Goal: Task Accomplishment & Management: Use online tool/utility

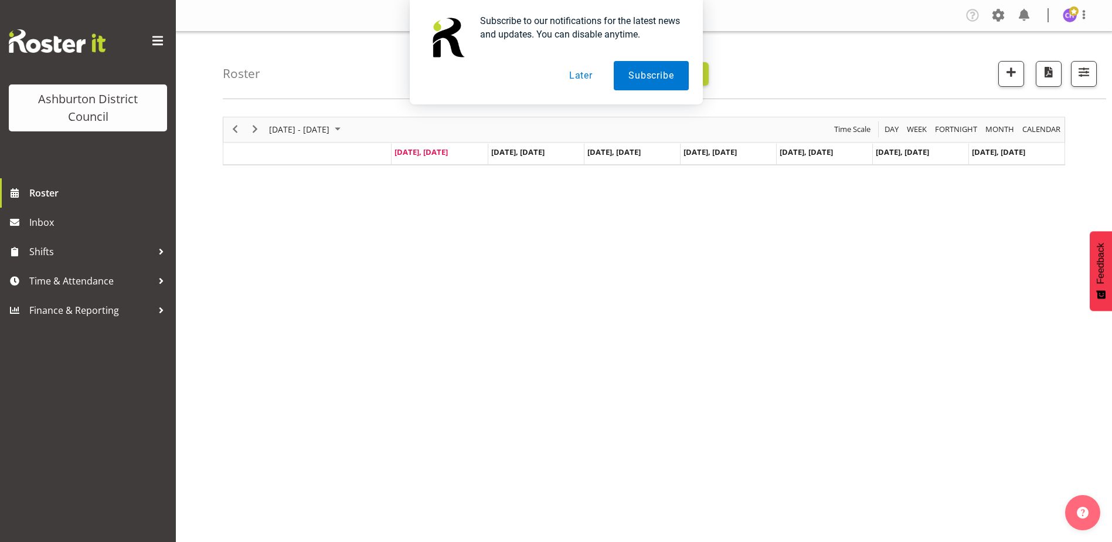
drag, startPoint x: 564, startPoint y: 73, endPoint x: 588, endPoint y: 69, distance: 24.4
click at [567, 71] on button "Later" at bounding box center [581, 75] width 53 height 29
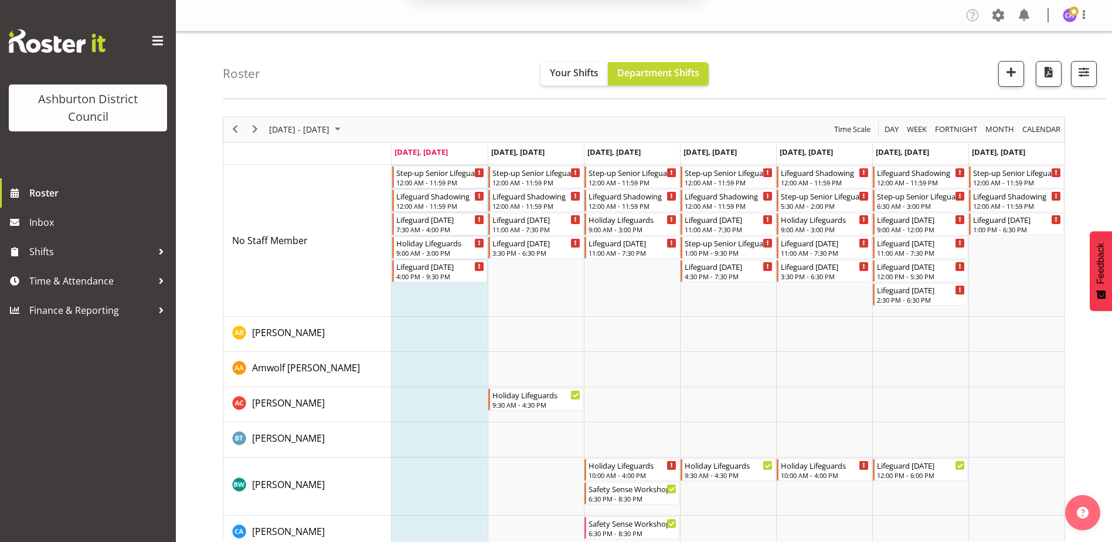
click at [1067, 65] on div at bounding box center [1079, 74] width 35 height 26
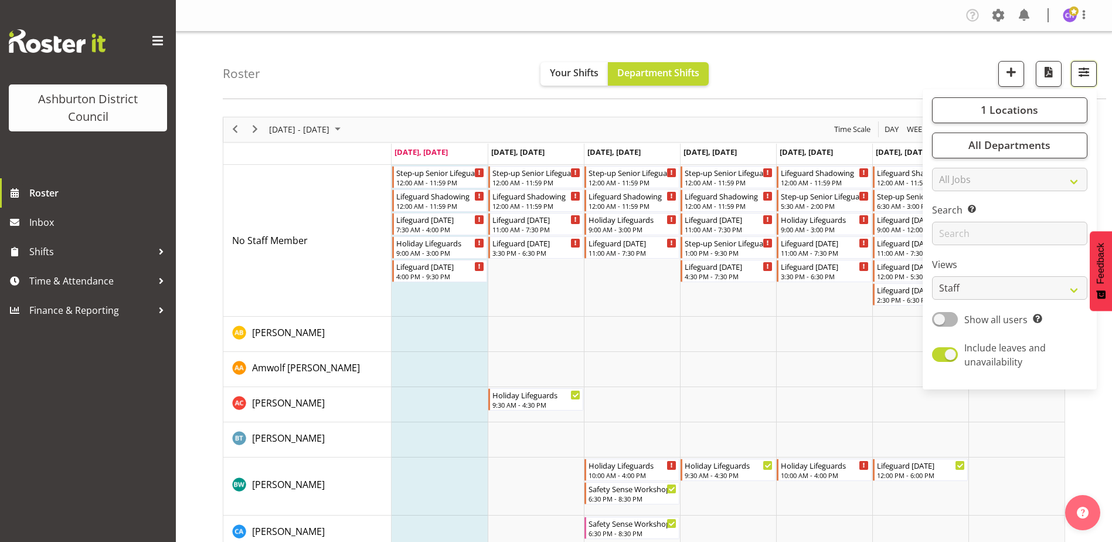
click at [1072, 73] on button "button" at bounding box center [1084, 74] width 26 height 26
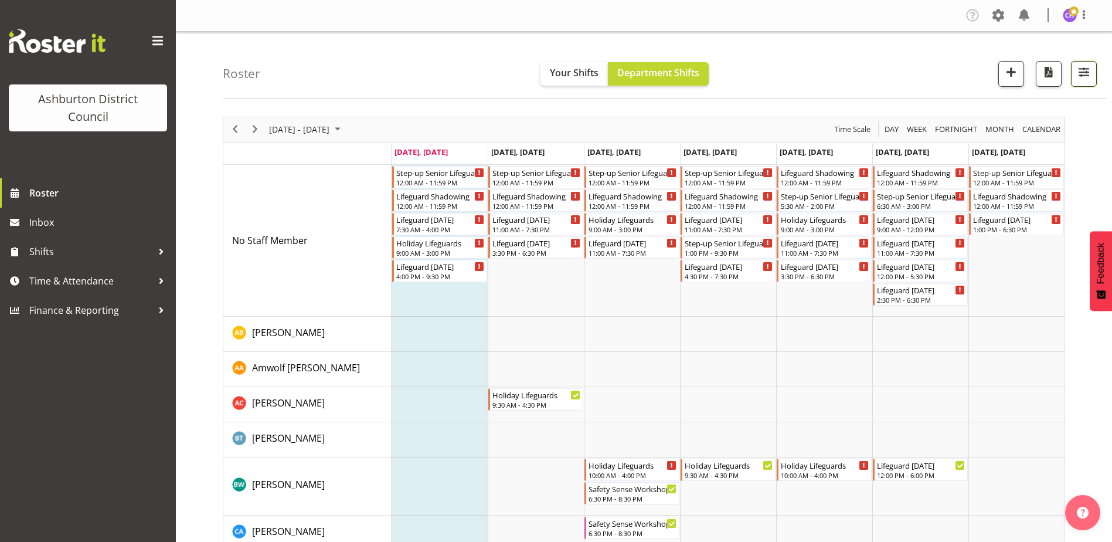
drag, startPoint x: 1078, startPoint y: 84, endPoint x: 1076, endPoint y: 97, distance: 13.1
click at [1079, 83] on button "button" at bounding box center [1084, 74] width 26 height 26
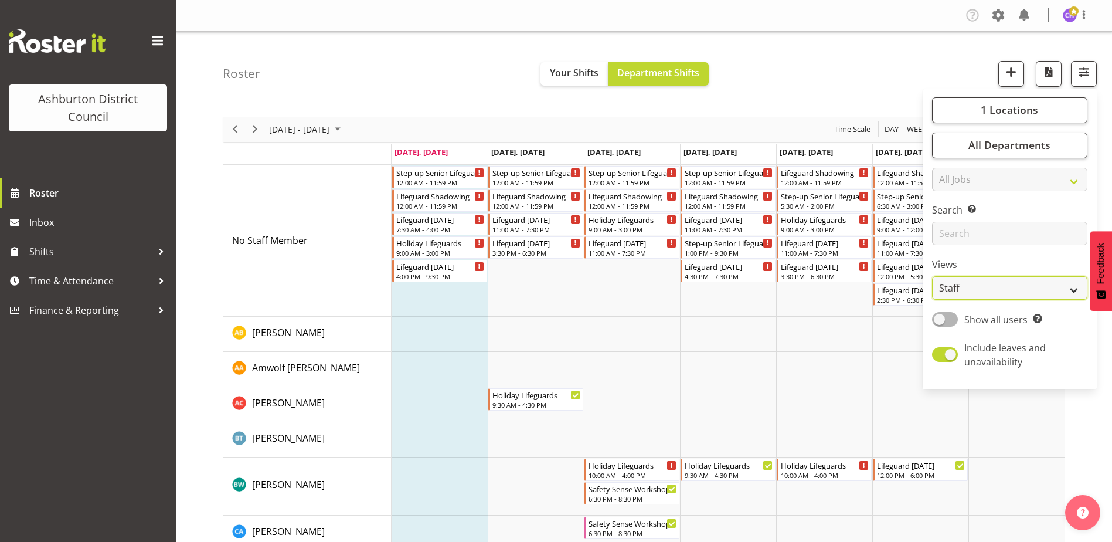
click at [960, 286] on select "Staff Role Shift - Horizontal Shift - Vertical Staff - Location" at bounding box center [1009, 287] width 155 height 23
select select "shift"
click at [933, 276] on select "Staff Role Shift - Horizontal Shift - Vertical Staff - Location" at bounding box center [1009, 287] width 155 height 23
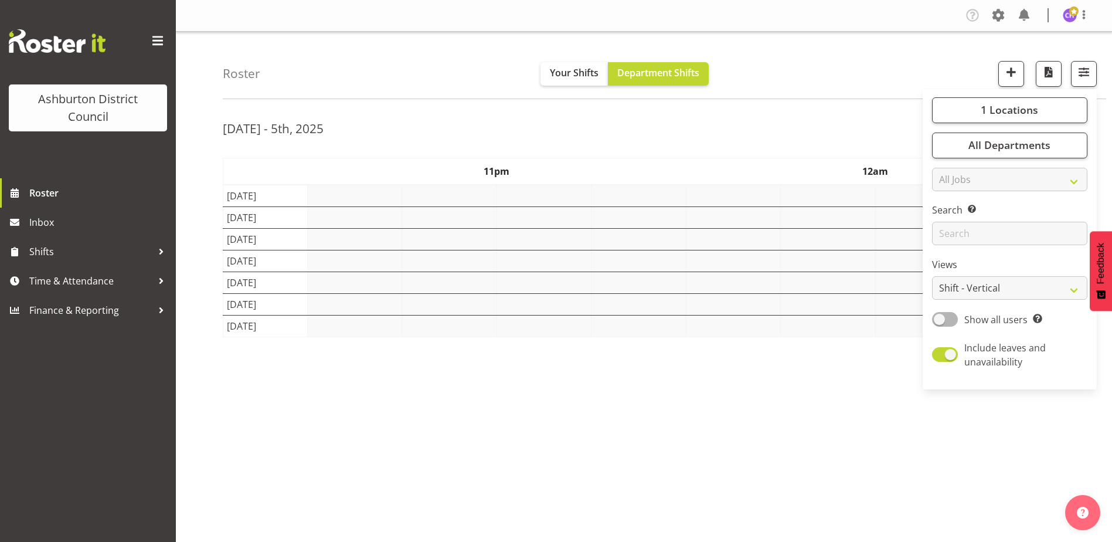
drag, startPoint x: 866, startPoint y: 52, endPoint x: 866, endPoint y: 60, distance: 8.2
click at [866, 51] on div "Roster Your Shifts Department Shifts 1 Locations [GEOGRAPHIC_DATA] [GEOGRAPHIC_…" at bounding box center [664, 65] width 883 height 67
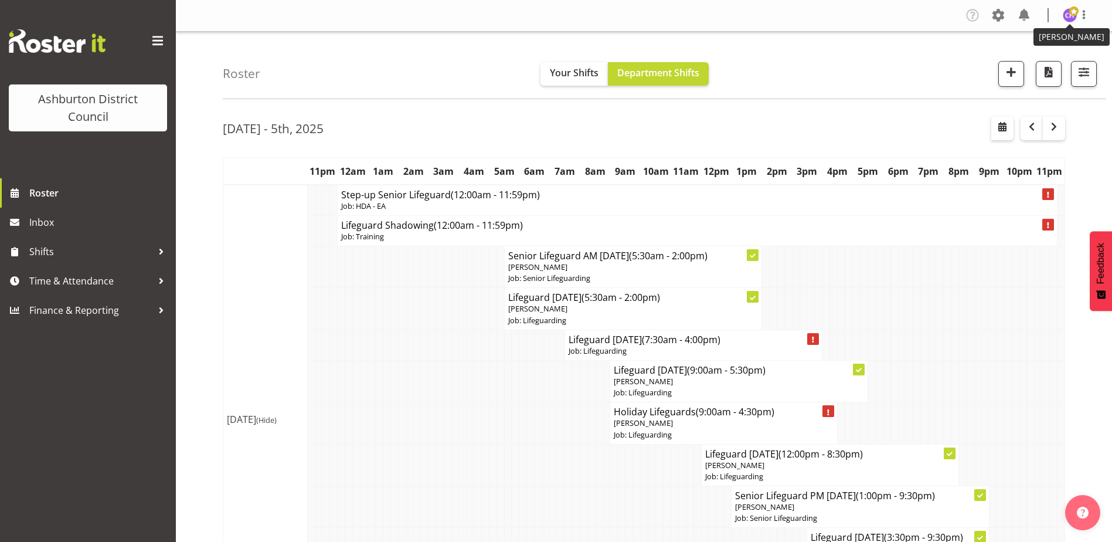
click at [1063, 13] on img at bounding box center [1070, 15] width 14 height 14
click at [1044, 58] on link "Log Out" at bounding box center [1034, 61] width 113 height 21
